Goal: Navigation & Orientation: Find specific page/section

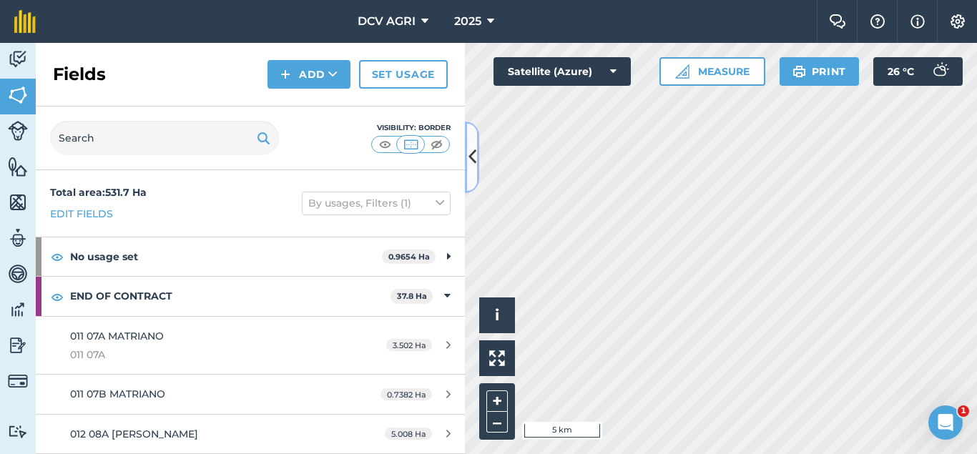
click at [469, 146] on icon at bounding box center [473, 157] width 8 height 25
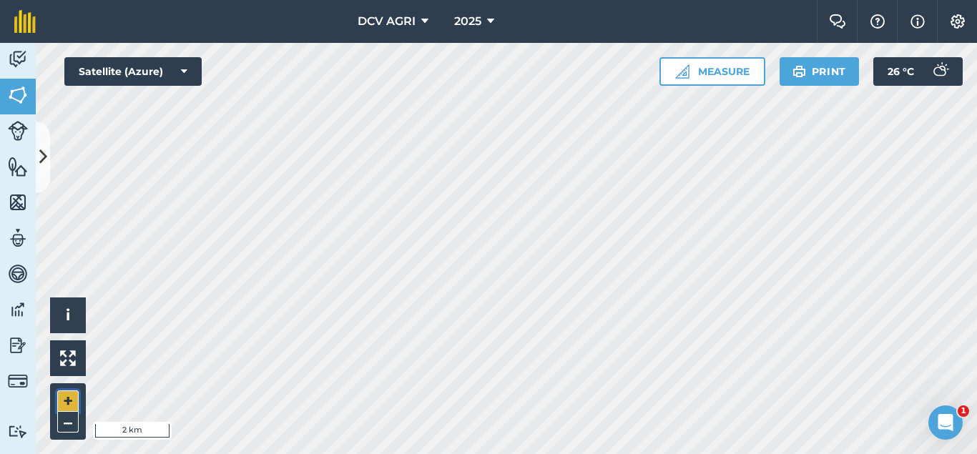
click at [68, 401] on button "+" at bounding box center [67, 401] width 21 height 21
click at [68, 409] on button "+" at bounding box center [67, 401] width 21 height 21
click at [60, 401] on button "+" at bounding box center [67, 401] width 21 height 21
